Goal: Task Accomplishment & Management: Complete application form

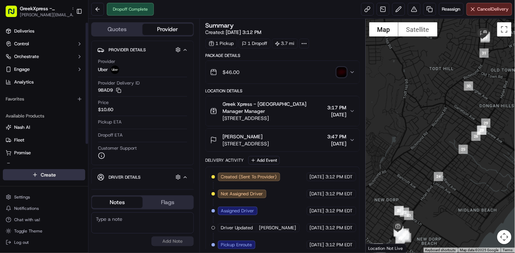
scroll to position [41, 0]
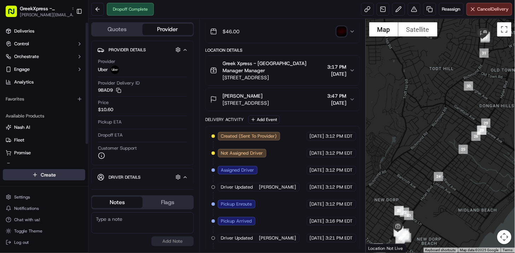
click at [50, 175] on html "GreekXpress - Staten Island [EMAIL_ADDRESS][DOMAIN_NAME] Toggle Sidebar Deliver…" at bounding box center [257, 126] width 515 height 253
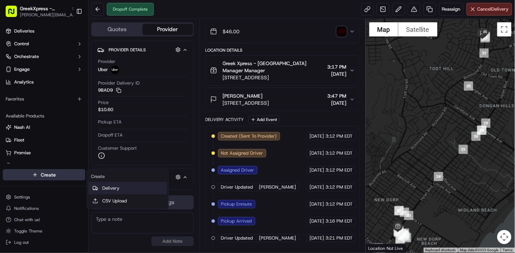
click at [121, 189] on link "Delivery" at bounding box center [127, 188] width 79 height 13
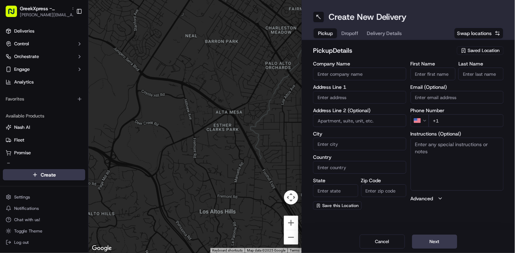
click at [483, 51] on span "Saved Location" at bounding box center [484, 50] width 32 height 6
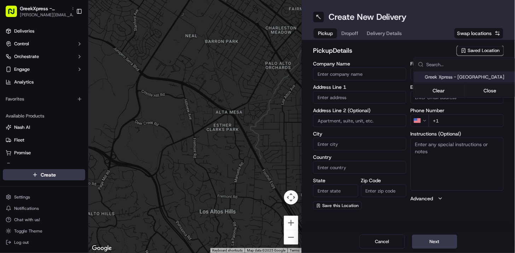
click at [468, 80] on span "Greek Xpress - [GEOGRAPHIC_DATA]" at bounding box center [468, 77] width 87 height 6
type input "Greek Xpress - [GEOGRAPHIC_DATA]"
type input "[STREET_ADDRESS]"
type input "#120"
type input "[GEOGRAPHIC_DATA]"
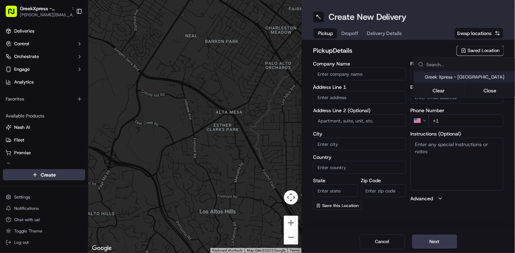
type input "US"
type input "NY"
type input "10306"
type input "Manager"
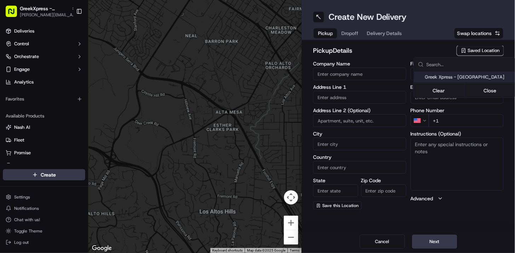
type input "[PHONE_NUMBER]"
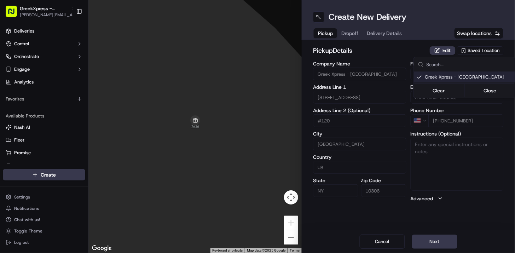
click at [436, 245] on html "GreekXpress - Staten Island [EMAIL_ADDRESS][DOMAIN_NAME] Toggle Sidebar Deliver…" at bounding box center [257, 126] width 515 height 253
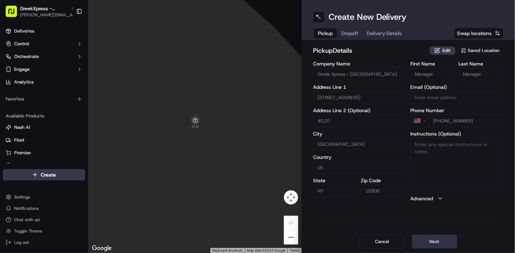
click at [434, 246] on button "Next" at bounding box center [434, 242] width 45 height 14
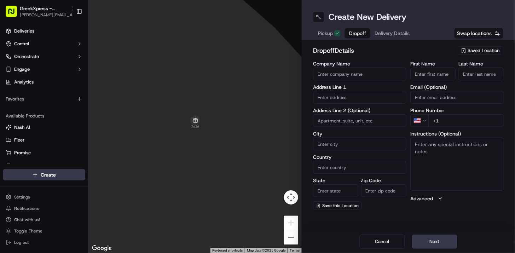
click at [445, 77] on input "First Name" at bounding box center [433, 74] width 45 height 13
type input "[PERSON_NAME]"
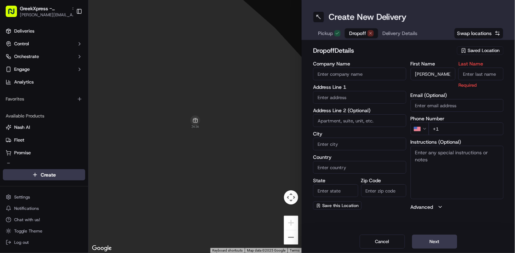
click at [466, 74] on input "Last Name" at bounding box center [481, 74] width 45 height 13
type input "P"
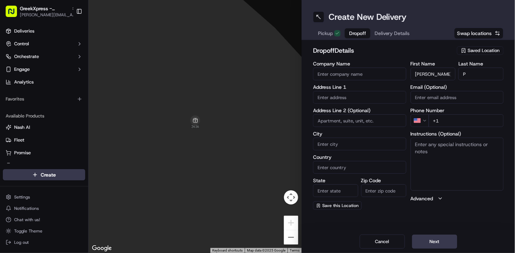
click at [400, 57] on div "dropoff Details Saved Location" at bounding box center [408, 52] width 191 height 13
click at [359, 94] on input "text" at bounding box center [359, 97] width 93 height 13
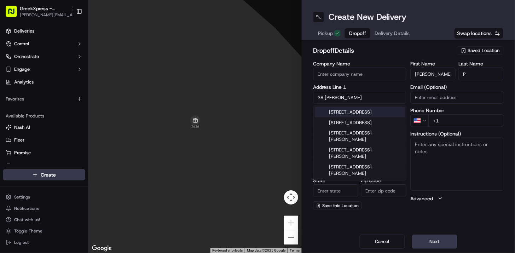
click at [353, 114] on div "[STREET_ADDRESS]" at bounding box center [360, 112] width 90 height 11
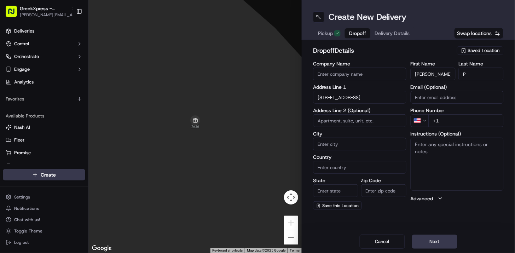
type input "[STREET_ADDRESS]"
type input "[GEOGRAPHIC_DATA]"
type input "NY"
type input "10306"
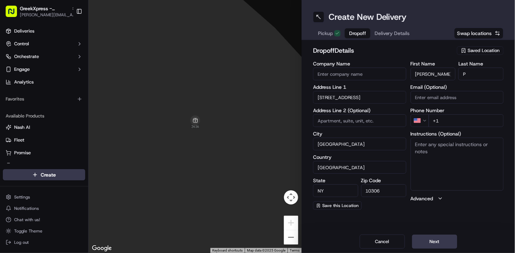
type input "[STREET_ADDRESS]"
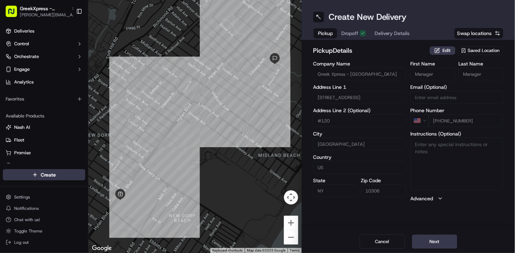
click at [329, 35] on span "Pickup" at bounding box center [325, 33] width 15 height 7
click at [480, 49] on span "Saved Location" at bounding box center [484, 50] width 32 height 6
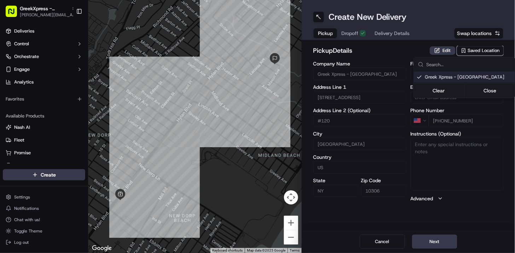
click at [462, 74] on span "Greek Xpress - [GEOGRAPHIC_DATA]" at bounding box center [468, 77] width 87 height 6
type input "+1"
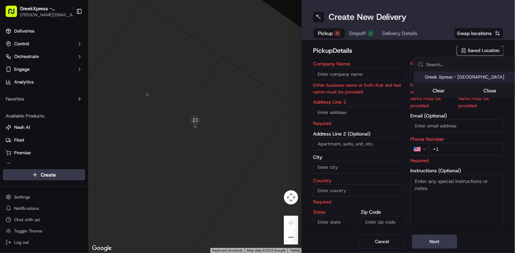
click at [462, 74] on span "Greek Xpress - [GEOGRAPHIC_DATA]" at bounding box center [468, 77] width 87 height 6
type input "Greek Xpress - [GEOGRAPHIC_DATA]"
type input "[STREET_ADDRESS]"
type input "#120"
type input "[GEOGRAPHIC_DATA]"
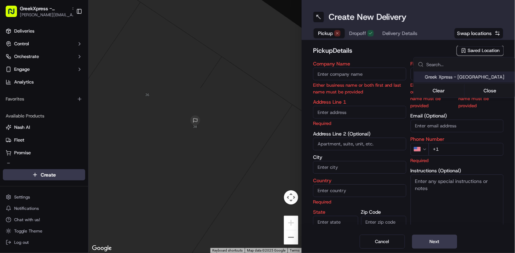
type input "US"
type input "NY"
type input "10306"
type input "Manager"
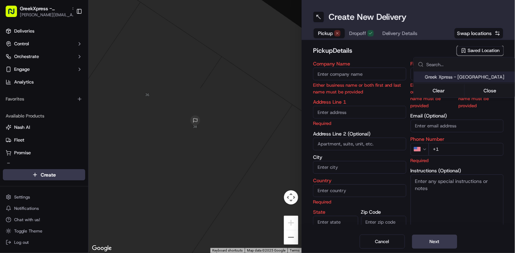
type input "[PHONE_NUMBER]"
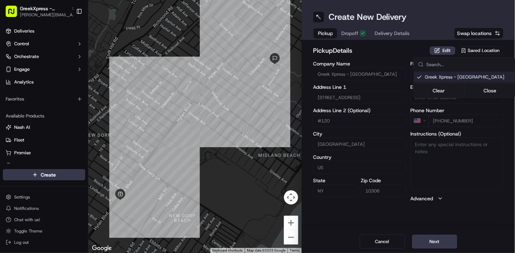
click at [434, 246] on html "GreekXpress - Staten Island [EMAIL_ADDRESS][DOMAIN_NAME] Toggle Sidebar Deliver…" at bounding box center [257, 126] width 515 height 253
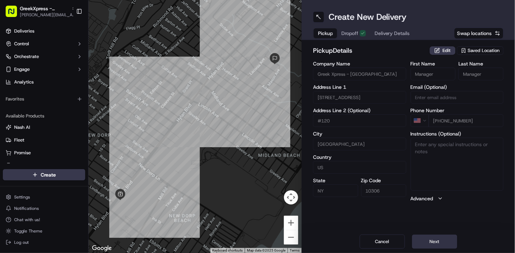
click at [434, 245] on button "Next" at bounding box center [434, 242] width 45 height 14
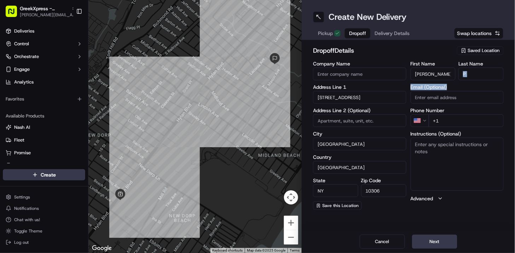
drag, startPoint x: 476, startPoint y: 89, endPoint x: 478, endPoint y: 76, distance: 13.6
click at [478, 76] on div "First Name [PERSON_NAME] Name P Email (Optional) Phone Number US +1 Instruction…" at bounding box center [457, 135] width 93 height 149
click at [478, 76] on input "P" at bounding box center [481, 74] width 45 height 13
type input "T"
click at [397, 68] on input "Company Name" at bounding box center [359, 74] width 93 height 13
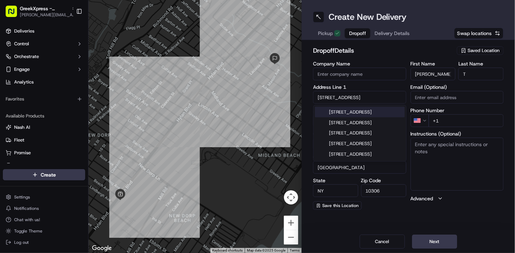
click at [316, 103] on input "[STREET_ADDRESS]" at bounding box center [359, 97] width 93 height 13
click at [370, 117] on div "[STREET_ADDRESS]" at bounding box center [360, 112] width 90 height 11
type input "[STREET_ADDRESS]"
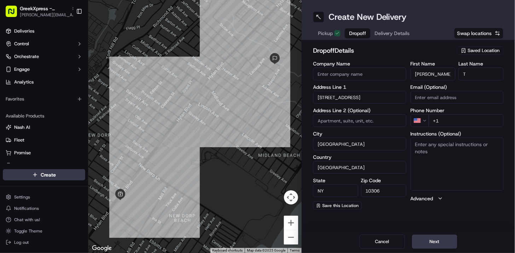
click at [454, 121] on input "+1" at bounding box center [466, 120] width 75 height 13
drag, startPoint x: 454, startPoint y: 121, endPoint x: 277, endPoint y: 144, distance: 178.8
click at [469, 131] on div "First Name [PERSON_NAME] Name T Email (Optional) Phone Number US +1 Instruction…" at bounding box center [457, 135] width 93 height 149
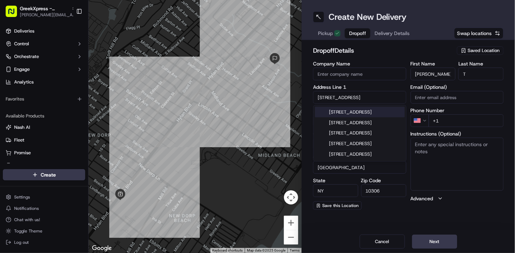
click at [367, 97] on input "[STREET_ADDRESS]" at bounding box center [359, 97] width 93 height 13
click at [458, 118] on input "+1" at bounding box center [466, 120] width 75 height 13
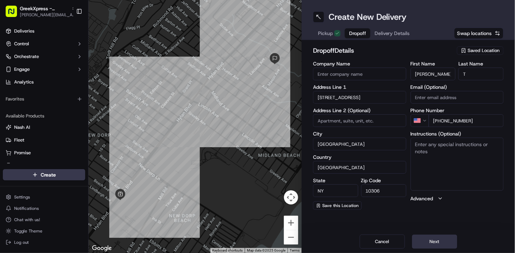
type input "[PHONE_NUMBER]"
click at [433, 243] on button "Next" at bounding box center [434, 242] width 45 height 14
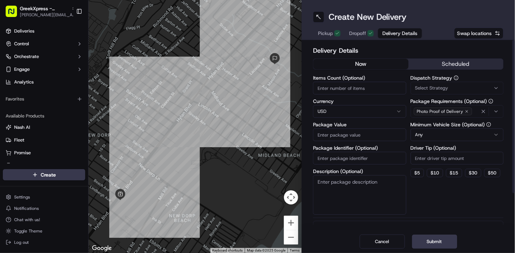
click at [376, 91] on input "Items Count (Optional)" at bounding box center [359, 88] width 93 height 13
type input "5"
click at [378, 133] on input "Package Value" at bounding box center [359, 134] width 93 height 13
type input "58.45"
click at [447, 160] on input "Driver Tip (Optional)" at bounding box center [457, 158] width 93 height 13
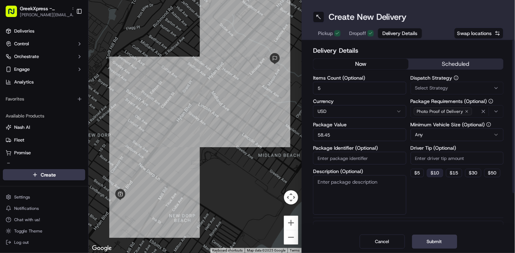
click at [434, 171] on button "$ 10" at bounding box center [435, 173] width 16 height 8
type input "10"
click at [430, 244] on button "Submit" at bounding box center [434, 242] width 45 height 14
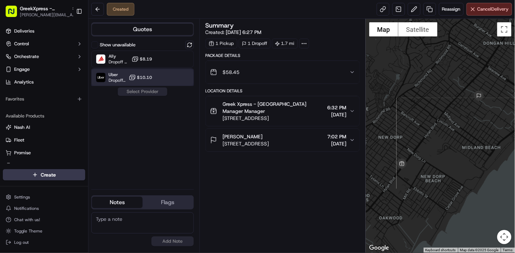
click at [171, 79] on div at bounding box center [172, 77] width 8 height 8
click at [162, 90] on button "Assign Provider" at bounding box center [142, 91] width 50 height 8
